Goal: Transaction & Acquisition: Purchase product/service

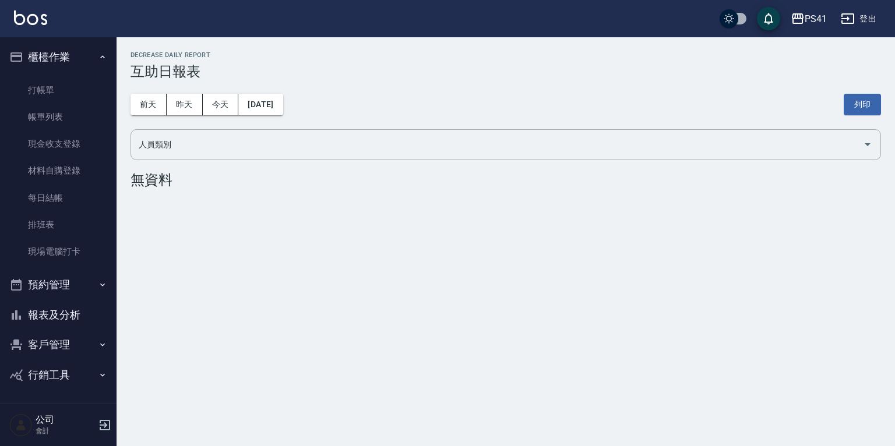
click at [58, 70] on button "櫃檯作業" at bounding box center [58, 57] width 107 height 30
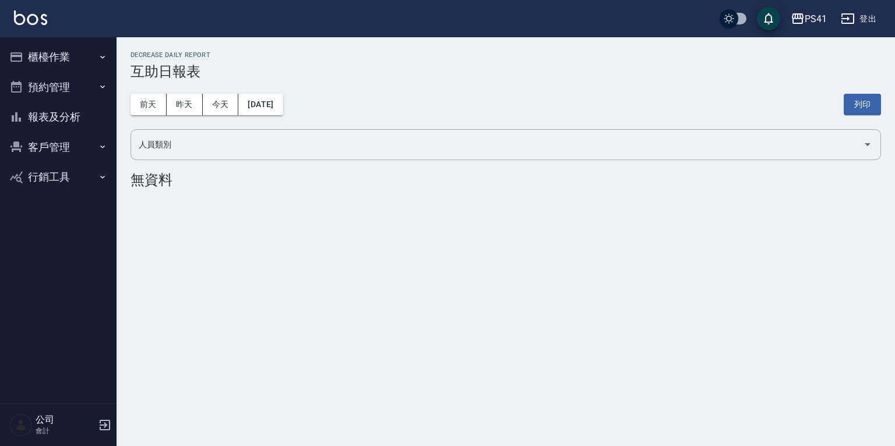
click at [58, 85] on ul "櫃檯作業 打帳單 帳單列表 現金收支登錄 材料自購登錄 每日結帳 排班表 現場電腦打卡 預約管理 預約管理 單日預約紀錄 單週預約紀錄 報表及分析 報表目錄 …" at bounding box center [58, 117] width 107 height 160
click at [85, 54] on button "櫃檯作業" at bounding box center [58, 57] width 107 height 30
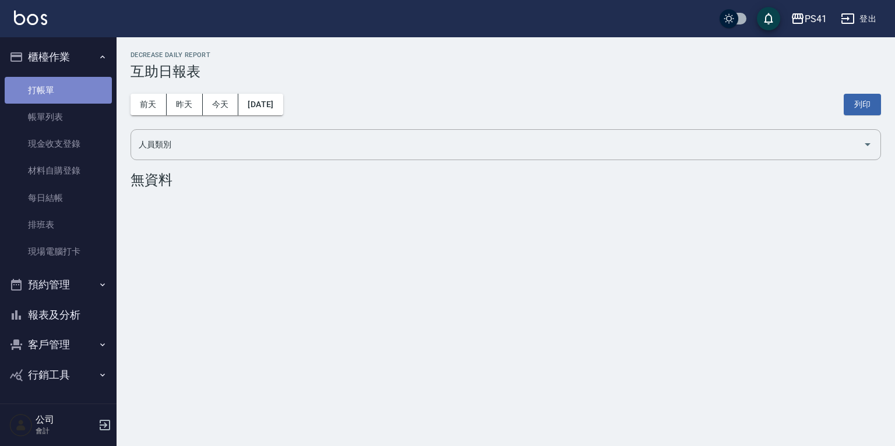
click at [63, 96] on link "打帳單" at bounding box center [58, 90] width 107 height 27
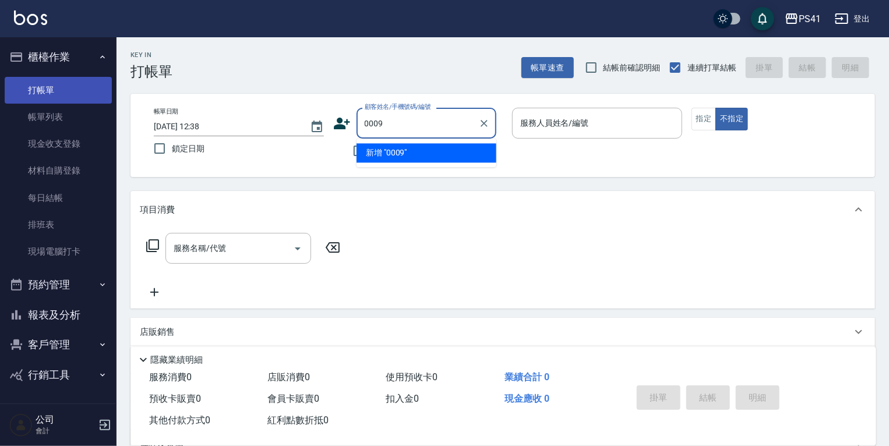
type input "0009"
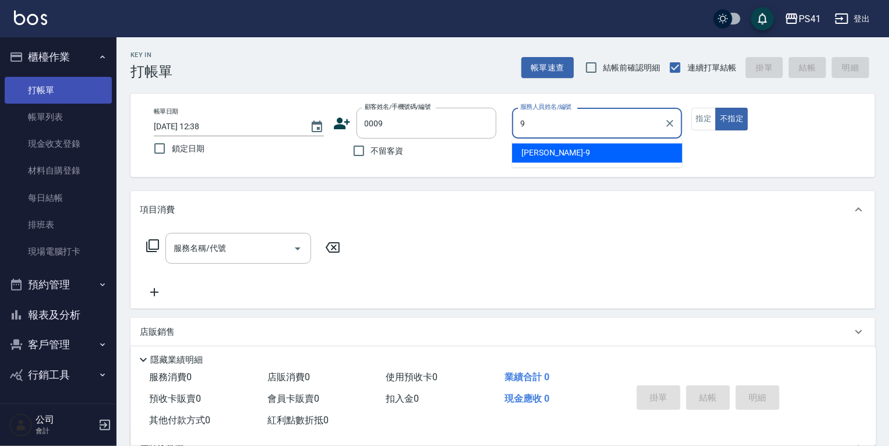
type input "白蕙瑄-9"
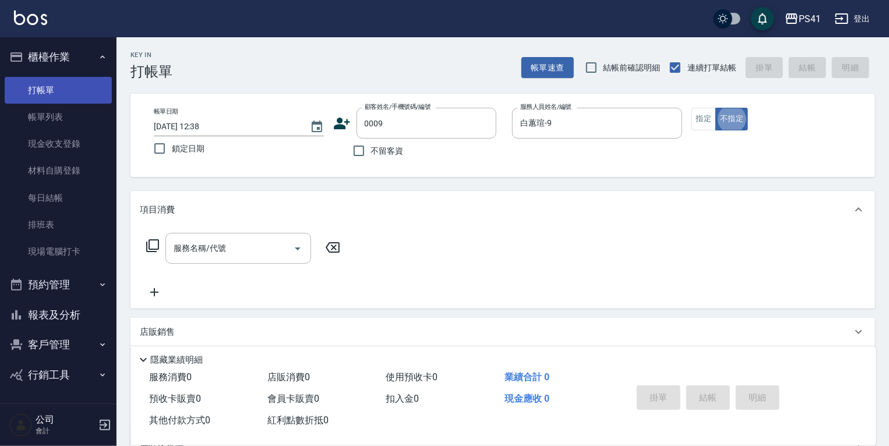
type button "false"
type input "白白/9_白白/0009"
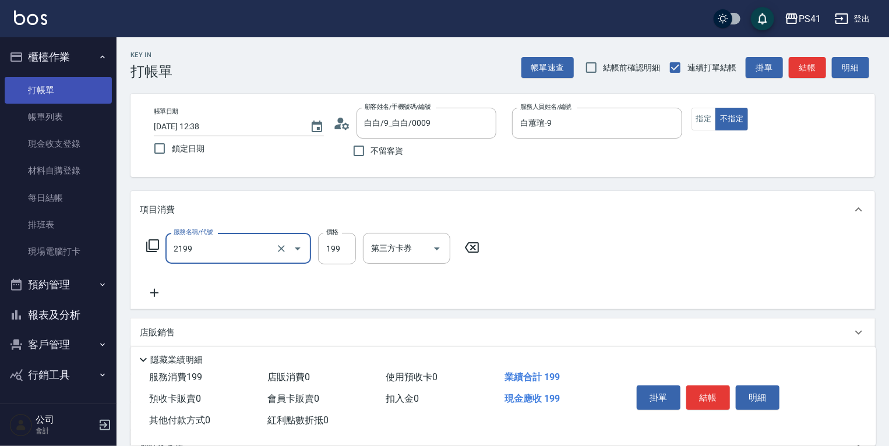
type input "不指定剪髮活動(2199)"
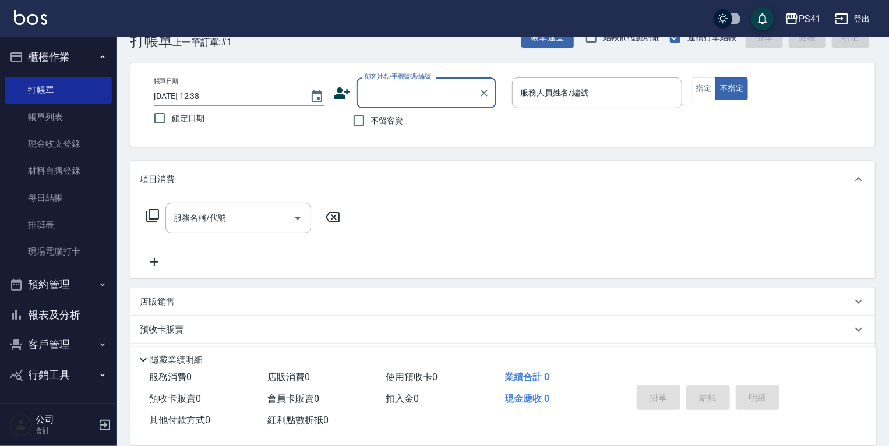
scroll to position [47, 0]
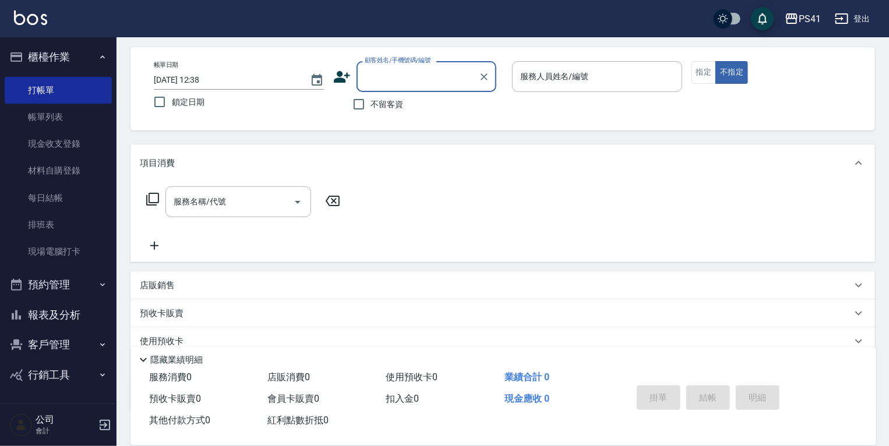
click at [37, 354] on button "客戶管理" at bounding box center [58, 345] width 107 height 30
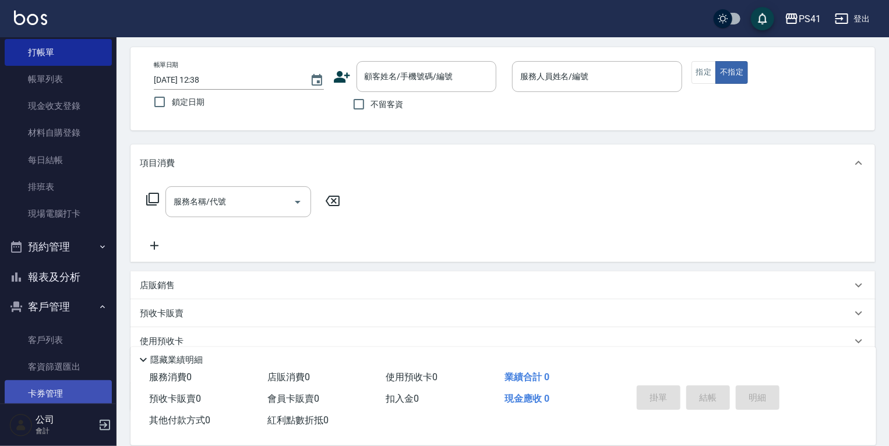
scroll to position [89, 0]
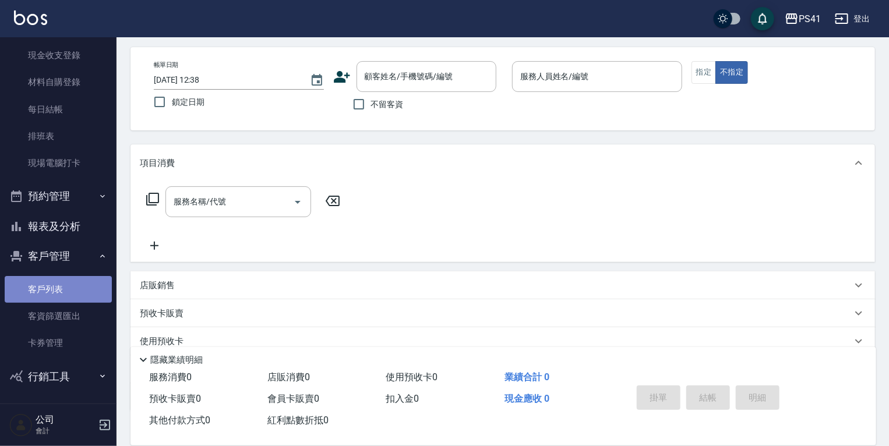
click at [69, 299] on link "客戶列表" at bounding box center [58, 289] width 107 height 27
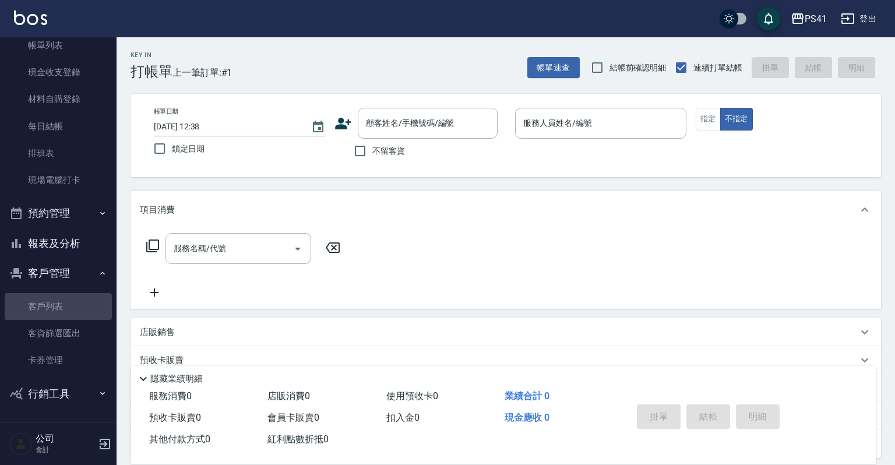
scroll to position [71, 0]
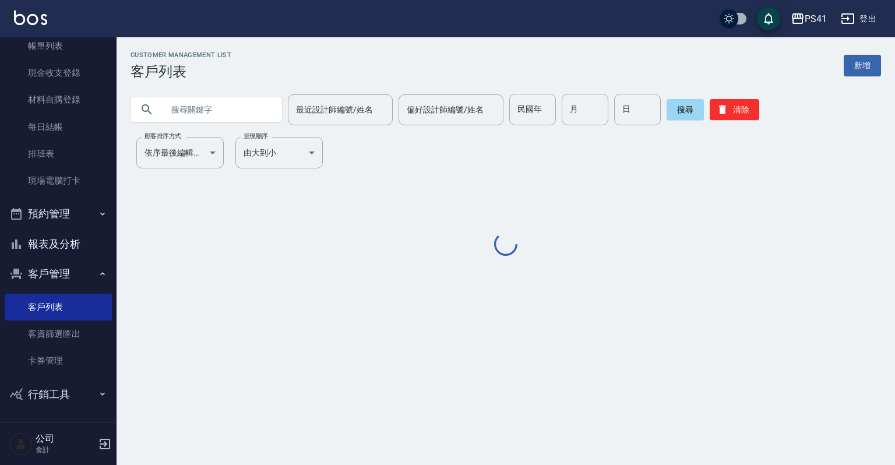
click at [179, 118] on input "text" at bounding box center [218, 109] width 110 height 31
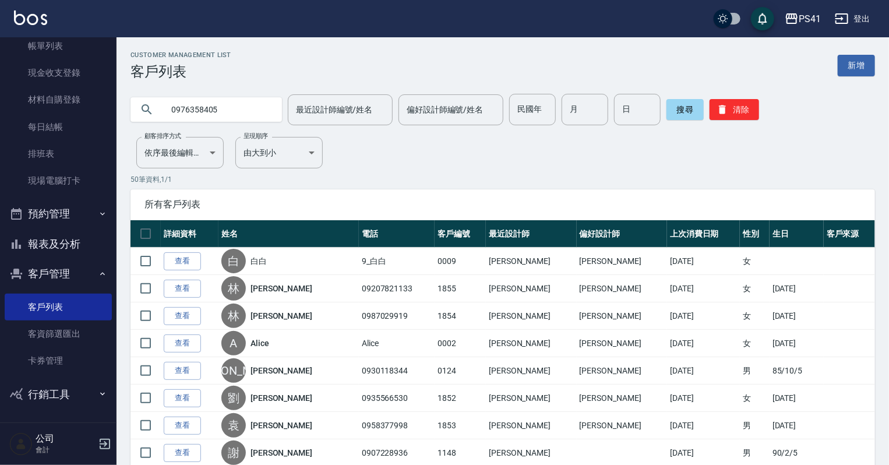
type input "0976358405"
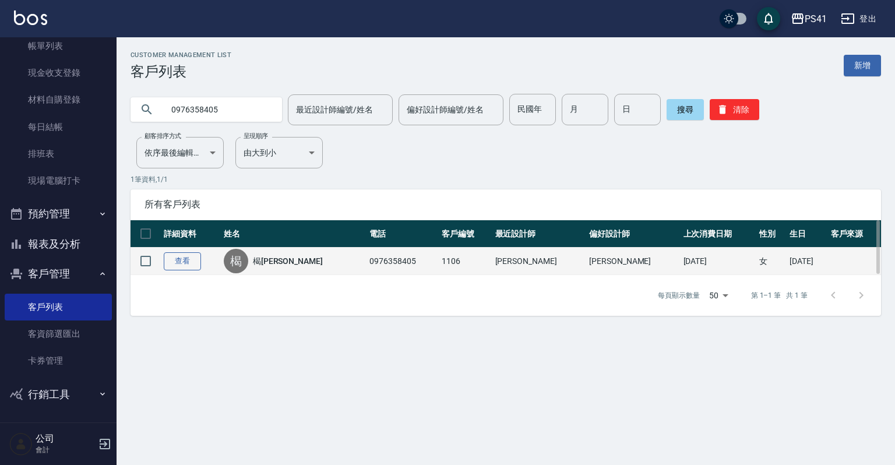
click at [169, 260] on link "查看" at bounding box center [182, 261] width 37 height 18
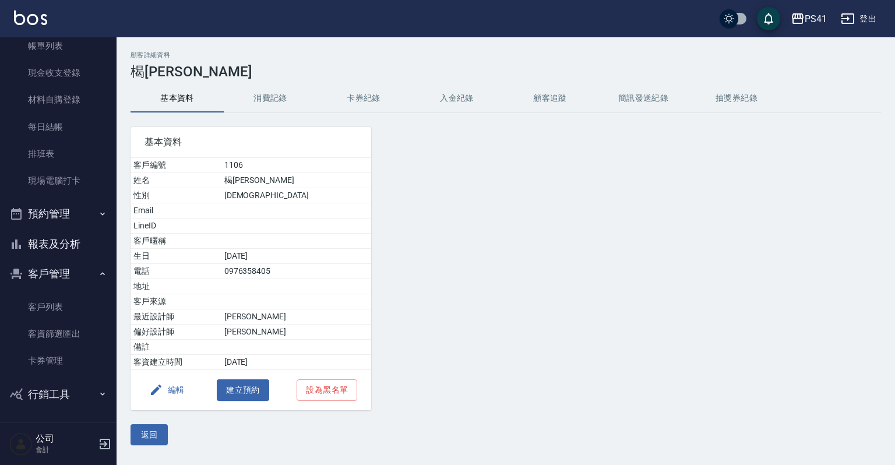
click at [260, 105] on button "消費記錄" at bounding box center [270, 98] width 93 height 28
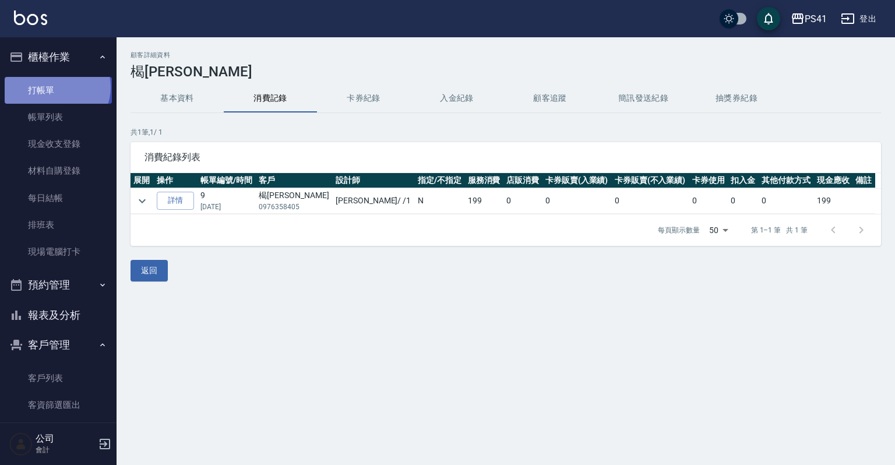
click at [56, 87] on link "打帳單" at bounding box center [58, 90] width 107 height 27
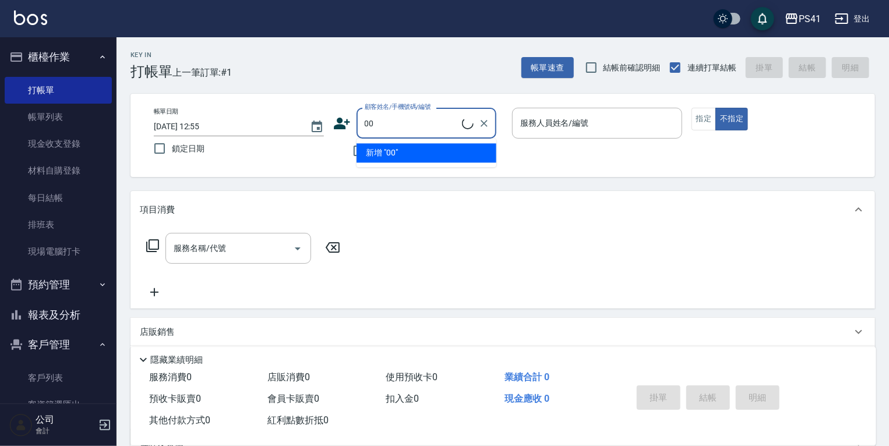
type input "0"
type input "1106"
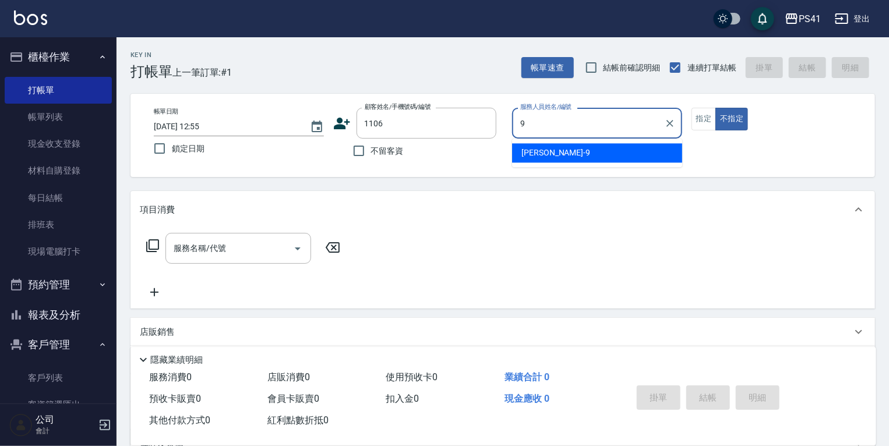
type input "白蕙瑄-9"
type button "false"
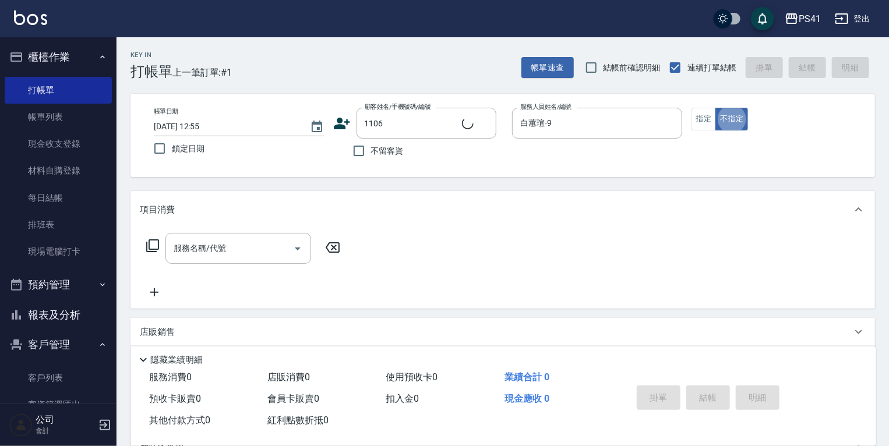
type input "楬淑子/0976358405/1106"
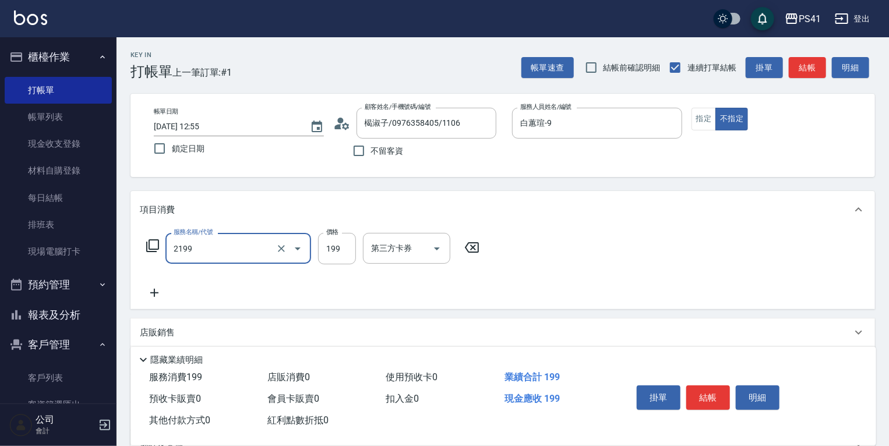
type input "不指定剪髮活動(2199)"
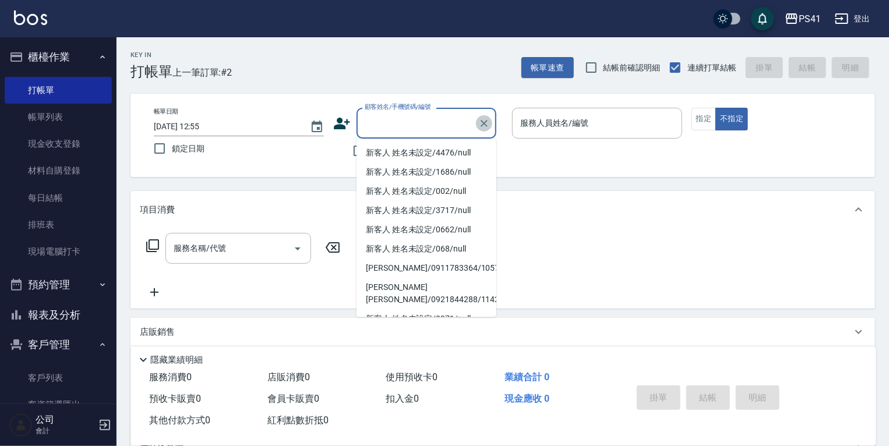
click at [485, 124] on icon "Clear" at bounding box center [484, 123] width 7 height 7
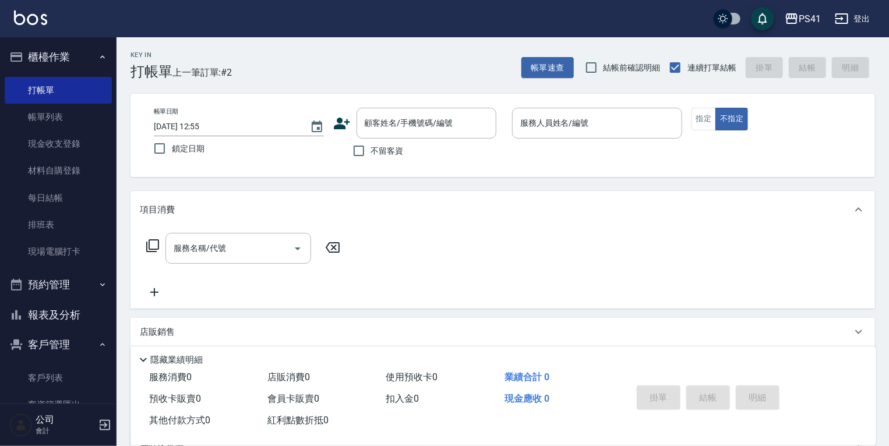
click at [569, 284] on div "服務名稱/代號 服務名稱/代號" at bounding box center [502, 268] width 745 height 80
